Goal: Obtain resource: Download file/media

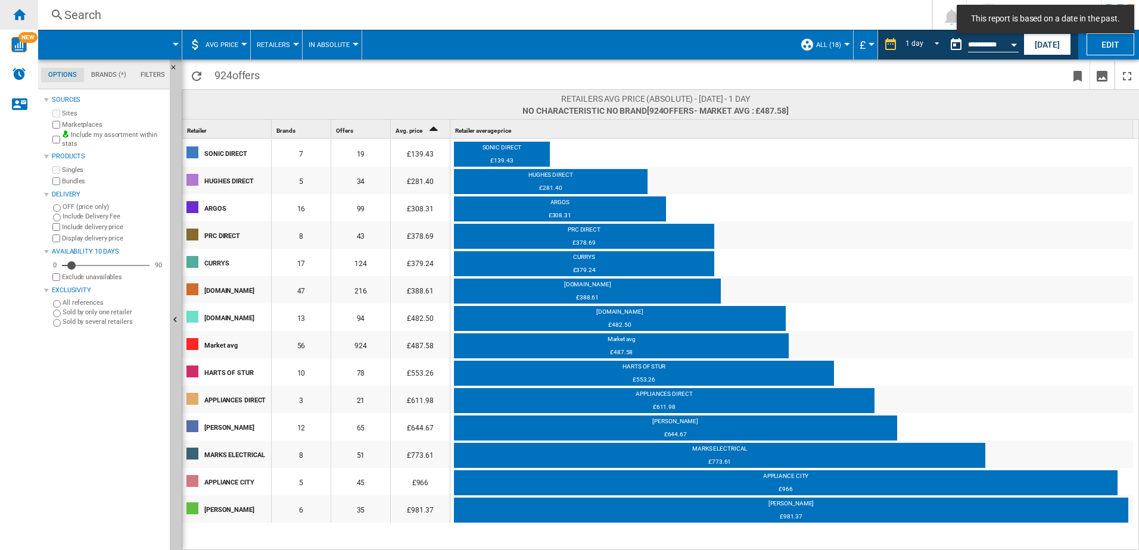
click at [21, 16] on ng-md-icon "Home" at bounding box center [19, 14] width 14 height 14
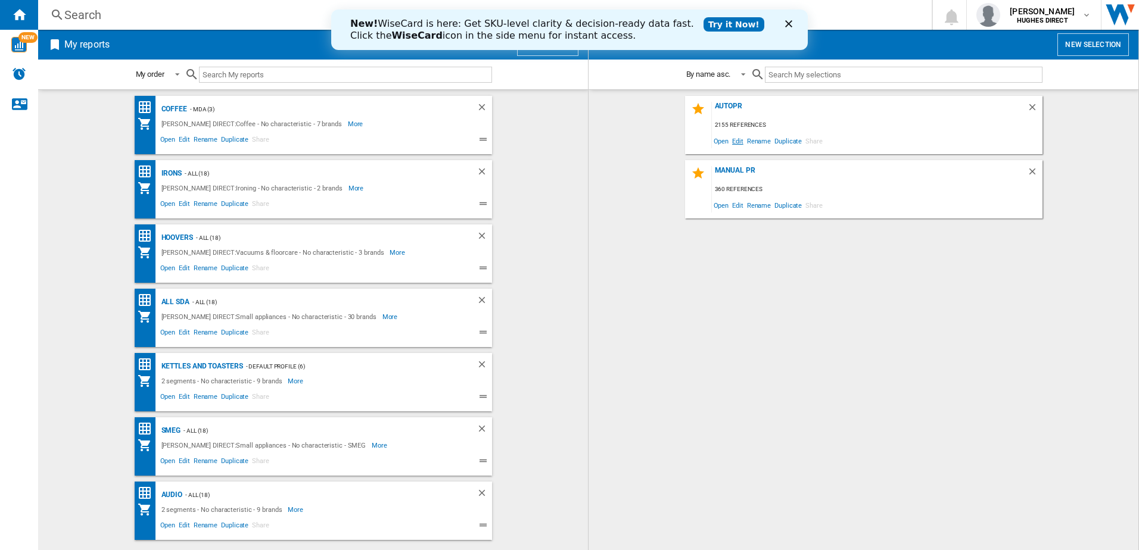
click at [736, 142] on span "Edit" at bounding box center [737, 141] width 15 height 16
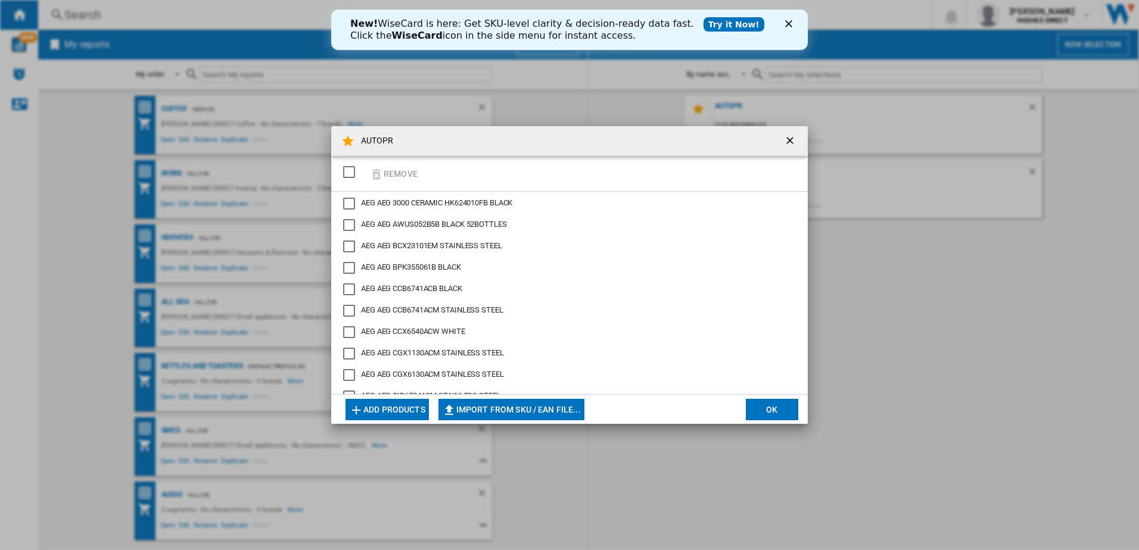
click at [352, 177] on div "SELECTIONS.EDITION_POPUP.SELECT_DESELECT" at bounding box center [349, 172] width 12 height 12
click at [388, 174] on button "Remove" at bounding box center [393, 174] width 55 height 28
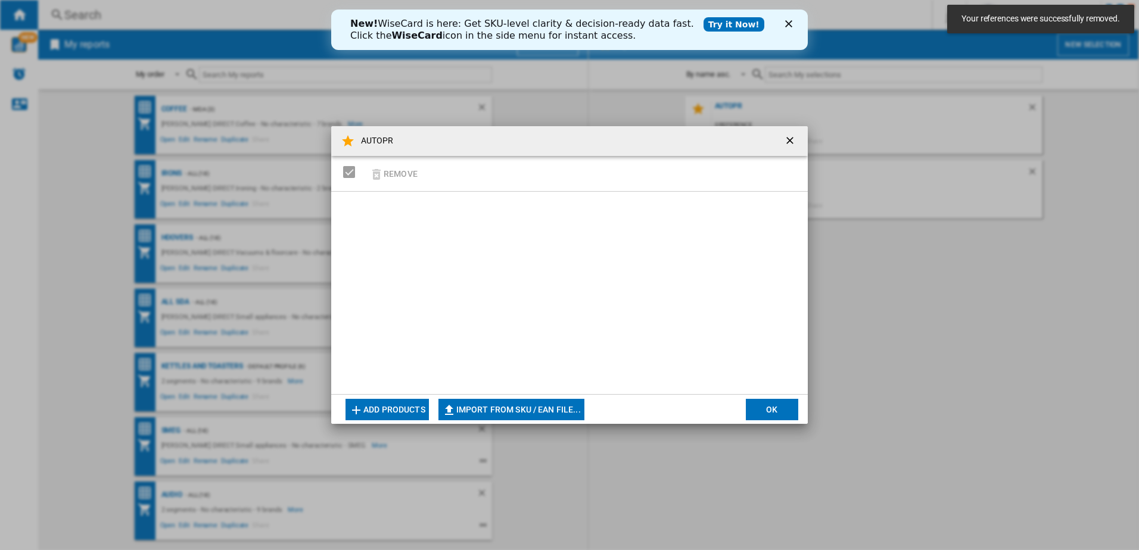
click at [541, 413] on button "Import from SKU / EAN file..." at bounding box center [511, 409] width 146 height 21
type input "**********"
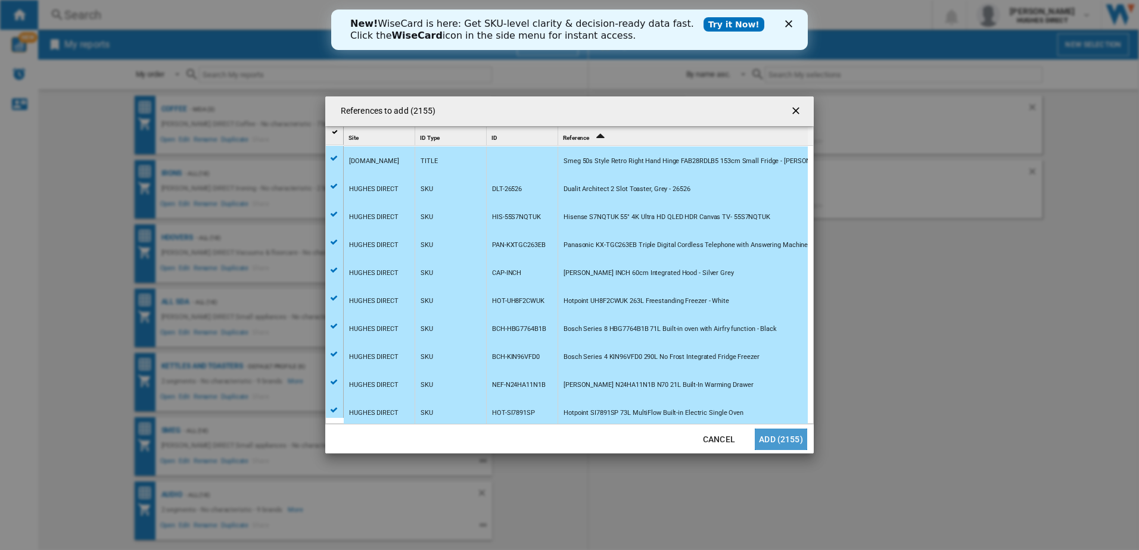
click at [785, 446] on button "Add (2155)" at bounding box center [781, 439] width 52 height 21
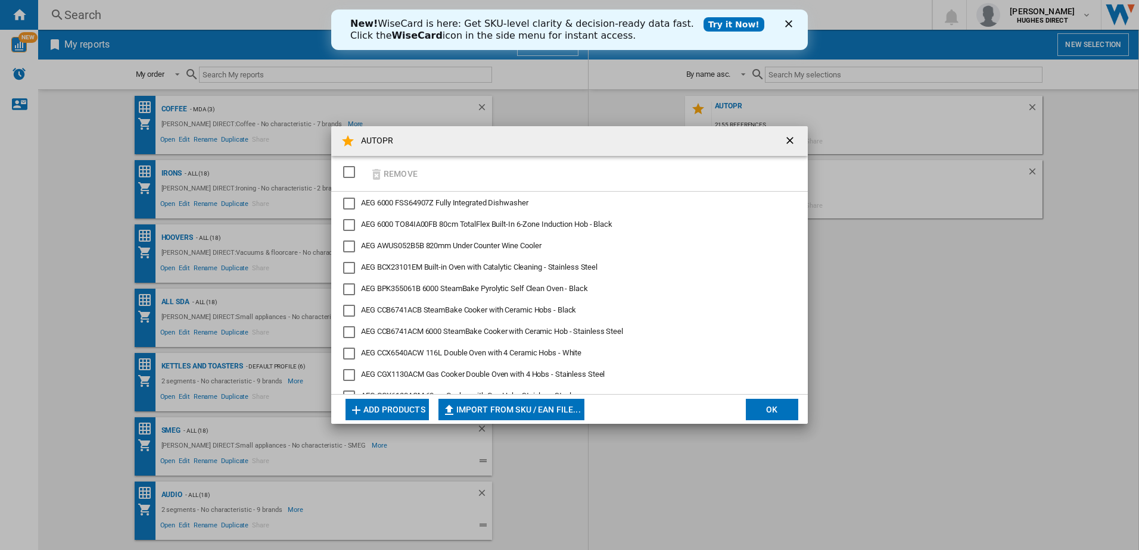
click at [759, 407] on button "OK" at bounding box center [772, 409] width 52 height 21
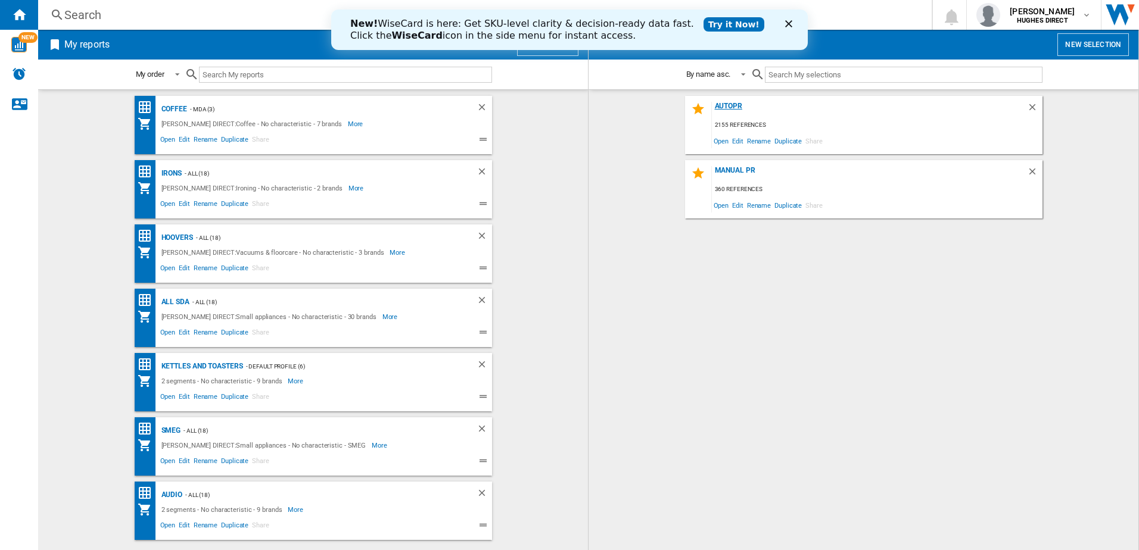
click at [738, 104] on div "AUTOPR" at bounding box center [869, 110] width 315 height 16
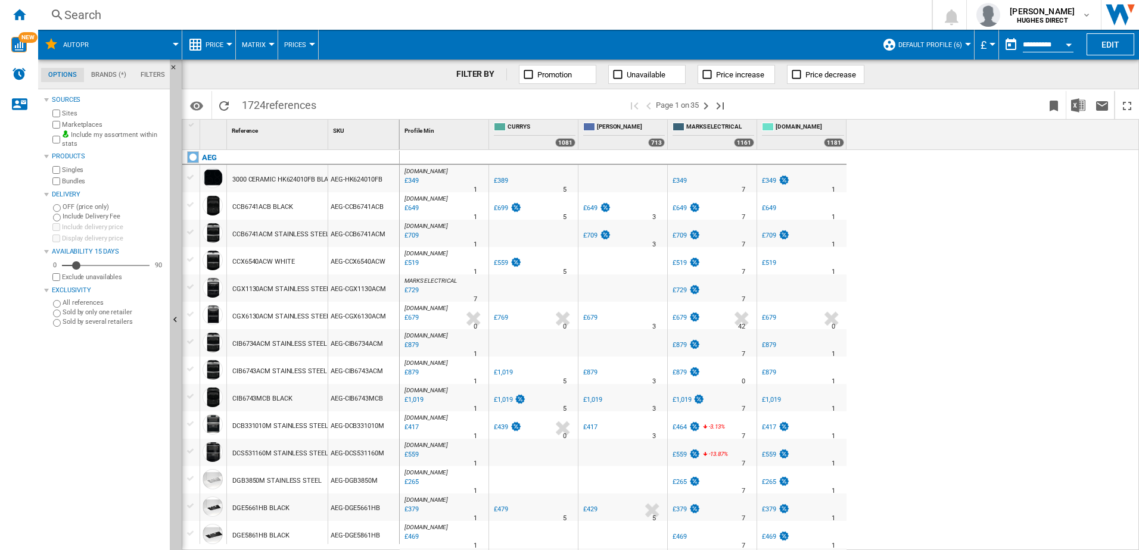
click at [61, 127] on div "Marketplaces" at bounding box center [107, 124] width 115 height 11
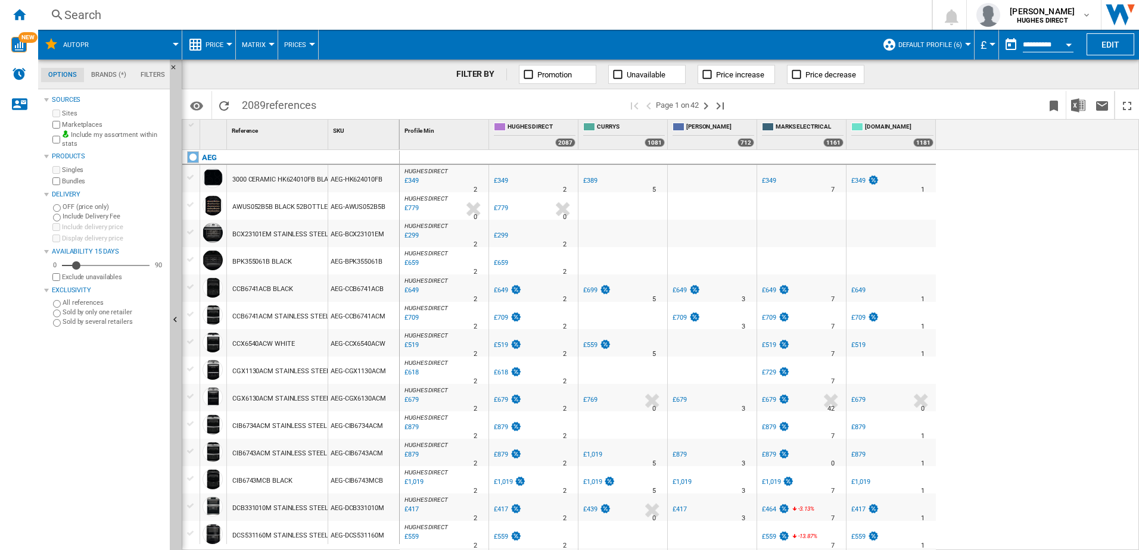
click at [911, 47] on span "Default profile (6)" at bounding box center [930, 45] width 64 height 8
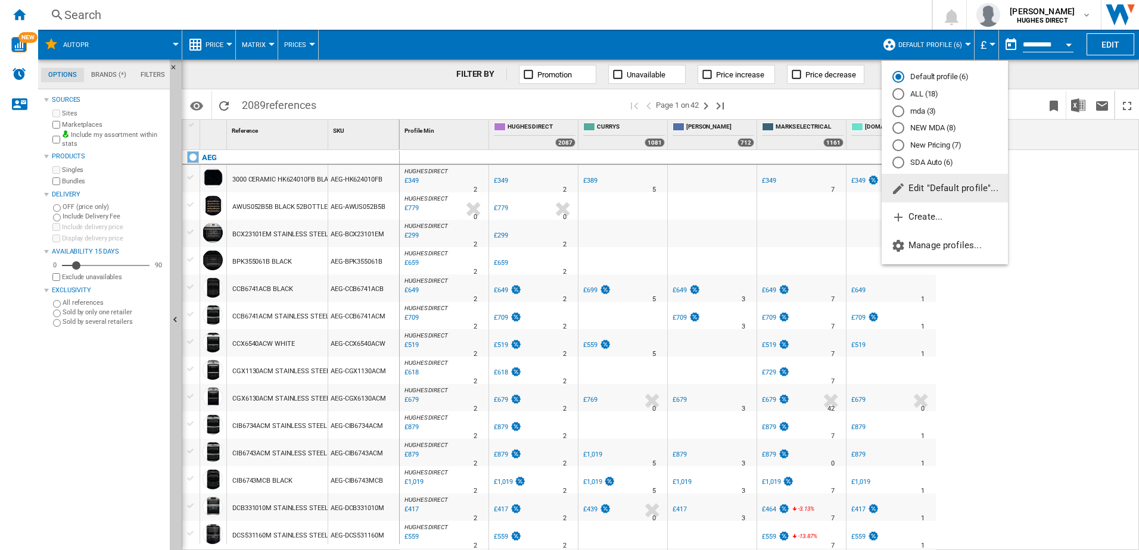
click at [923, 147] on md-radio-button "New Pricing (7)" at bounding box center [944, 145] width 105 height 11
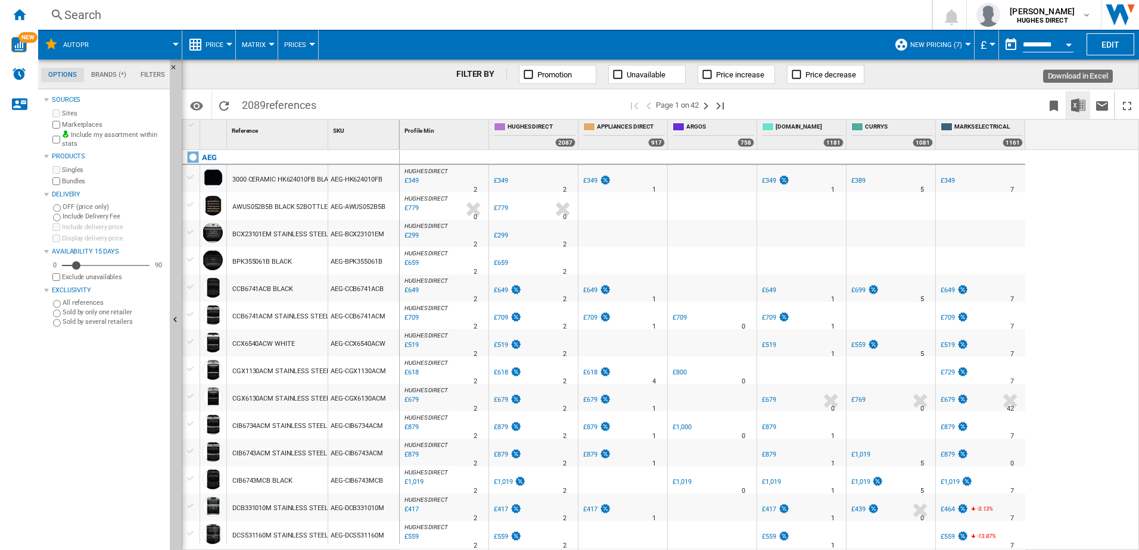
click at [1079, 104] on img "Download in Excel" at bounding box center [1078, 105] width 14 height 14
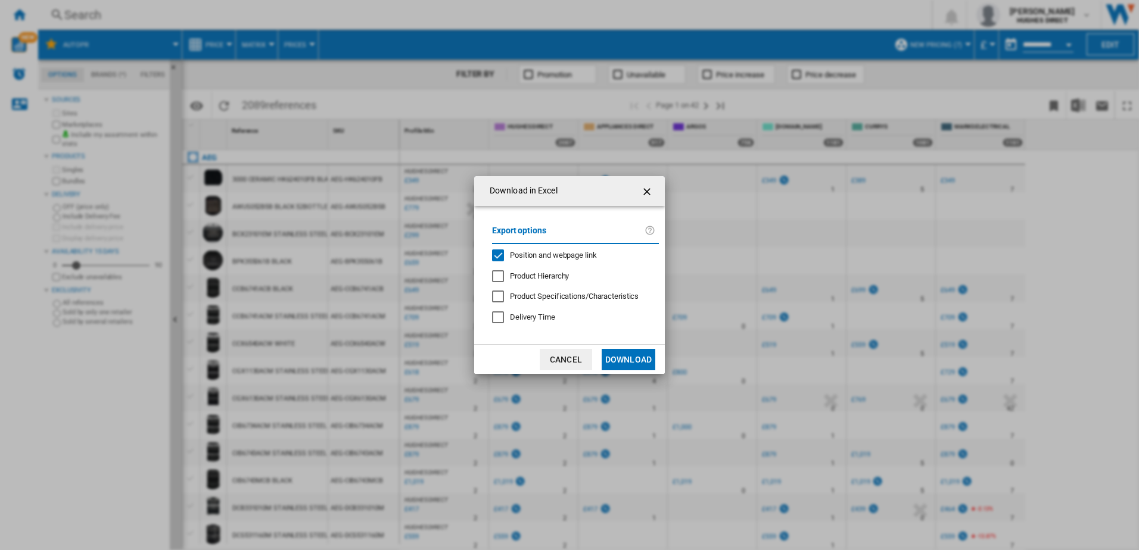
click at [553, 253] on span "Position and webpage link" at bounding box center [553, 255] width 87 height 9
click at [640, 363] on button "Download" at bounding box center [629, 359] width 54 height 21
